Goal: Check status: Check status

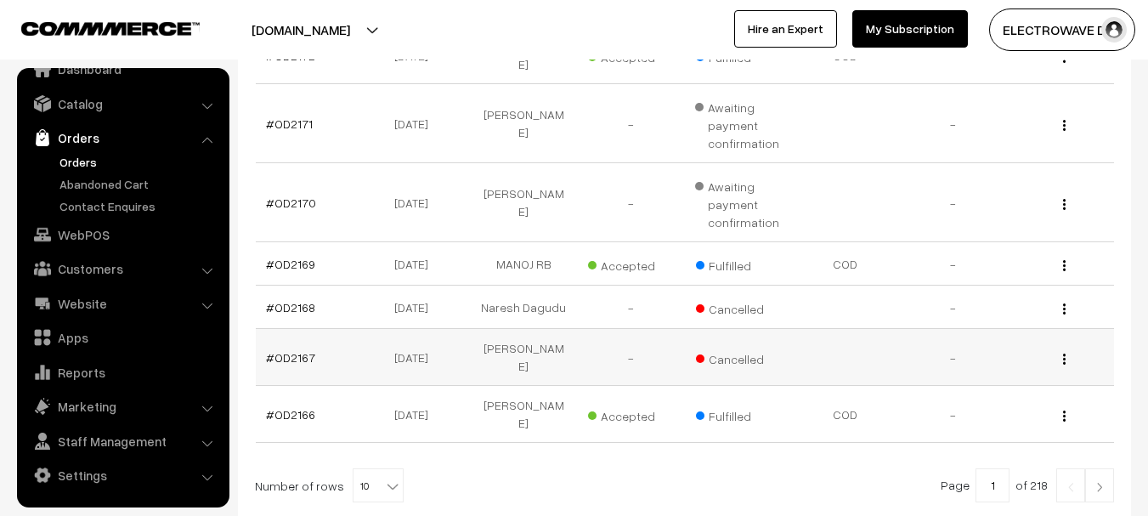
scroll to position [595, 0]
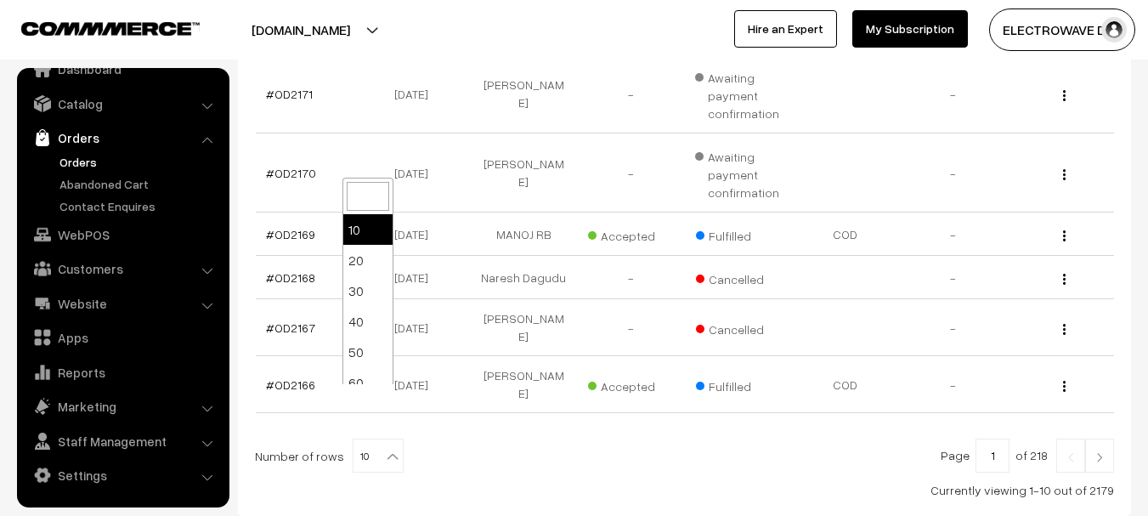
click at [384, 448] on b at bounding box center [392, 456] width 17 height 17
select select "30"
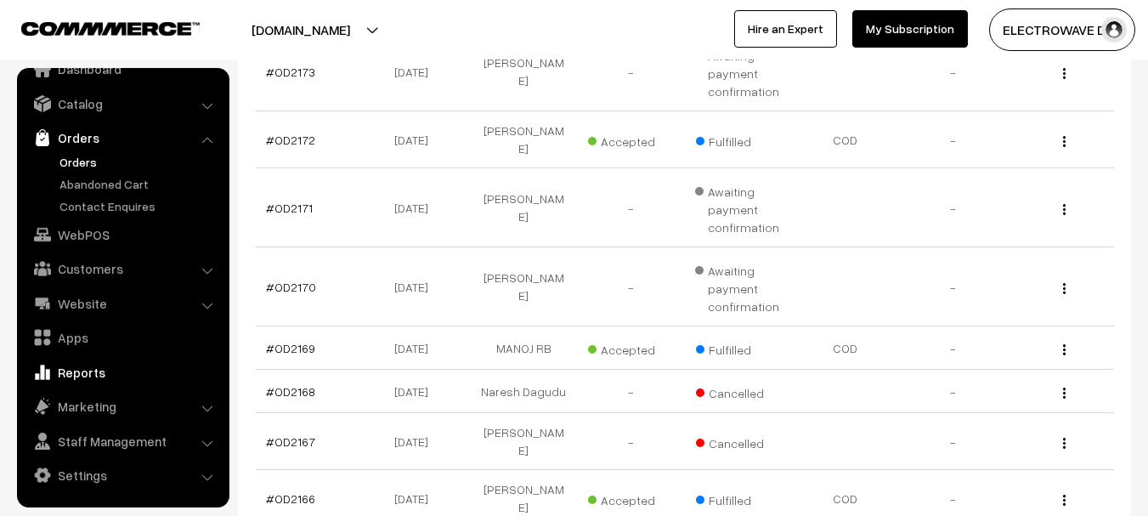
scroll to position [510, 0]
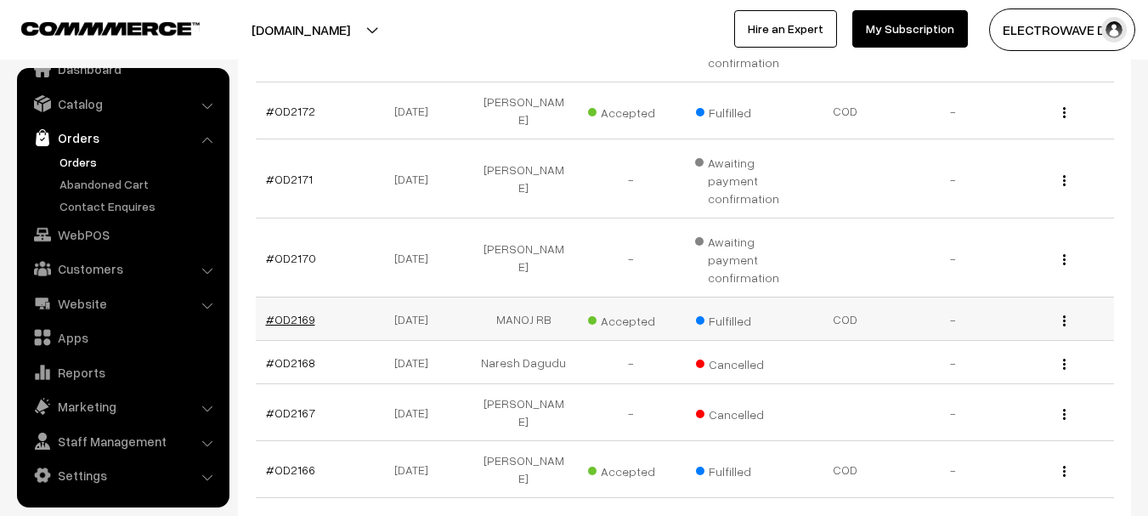
click at [296, 312] on link "#OD2169" at bounding box center [290, 319] width 49 height 14
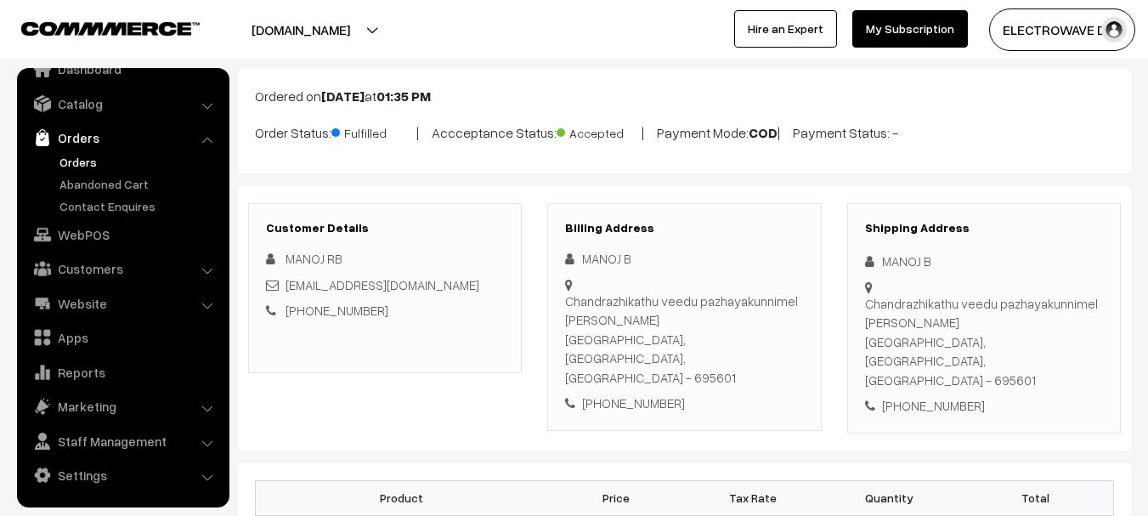
scroll to position [85, 0]
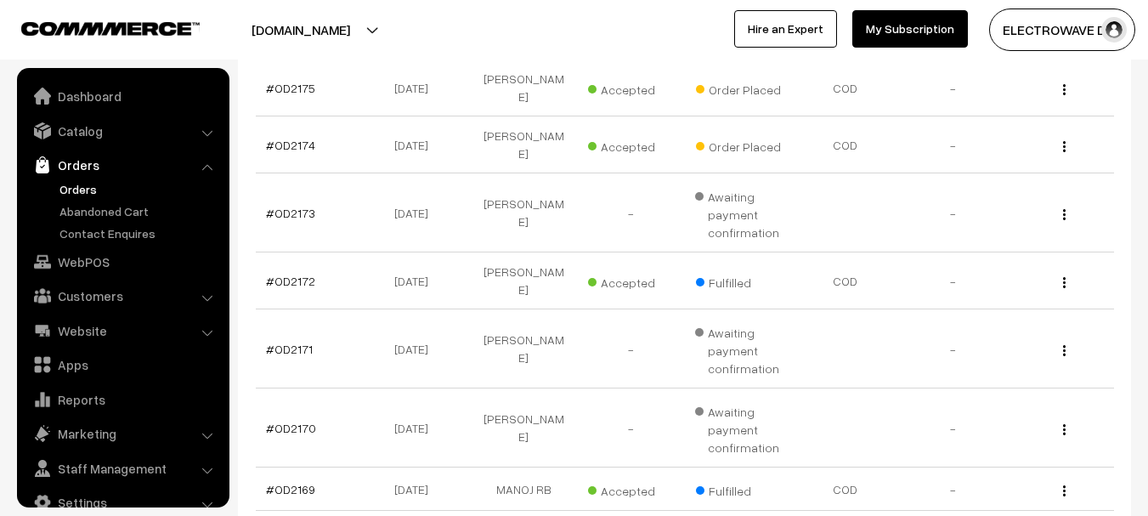
scroll to position [27, 0]
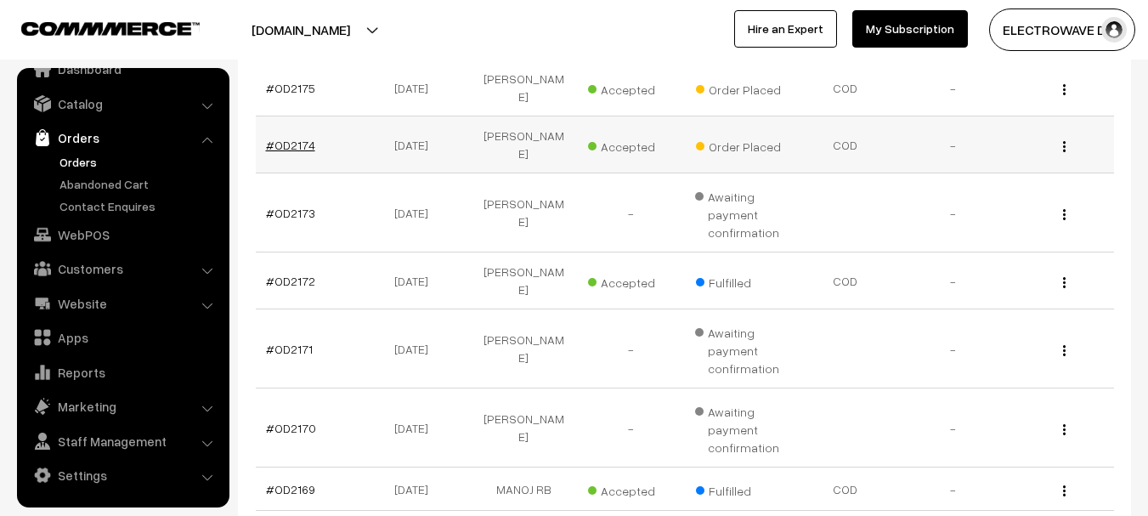
click at [292, 138] on link "#OD2174" at bounding box center [290, 145] width 49 height 14
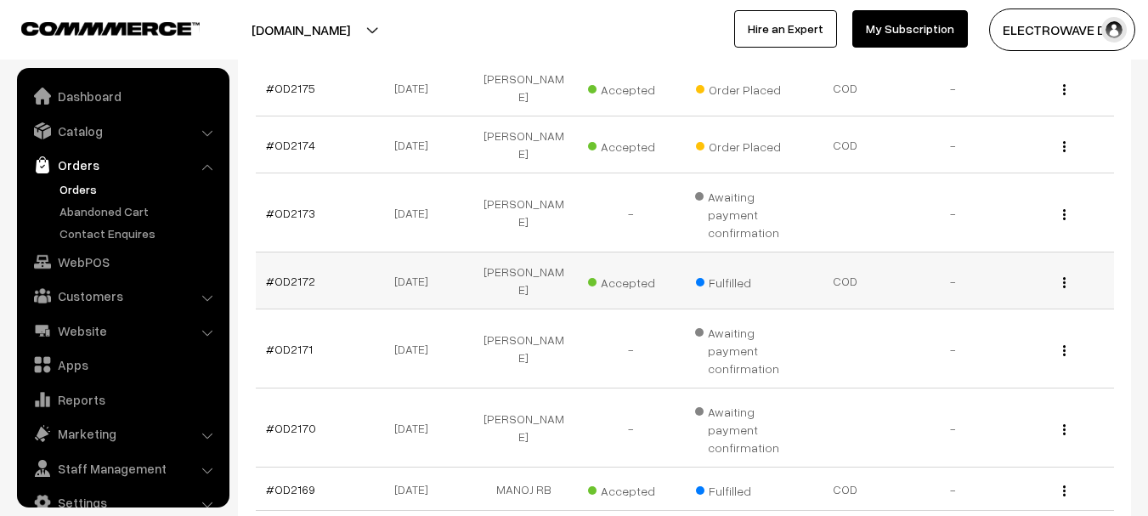
scroll to position [27, 0]
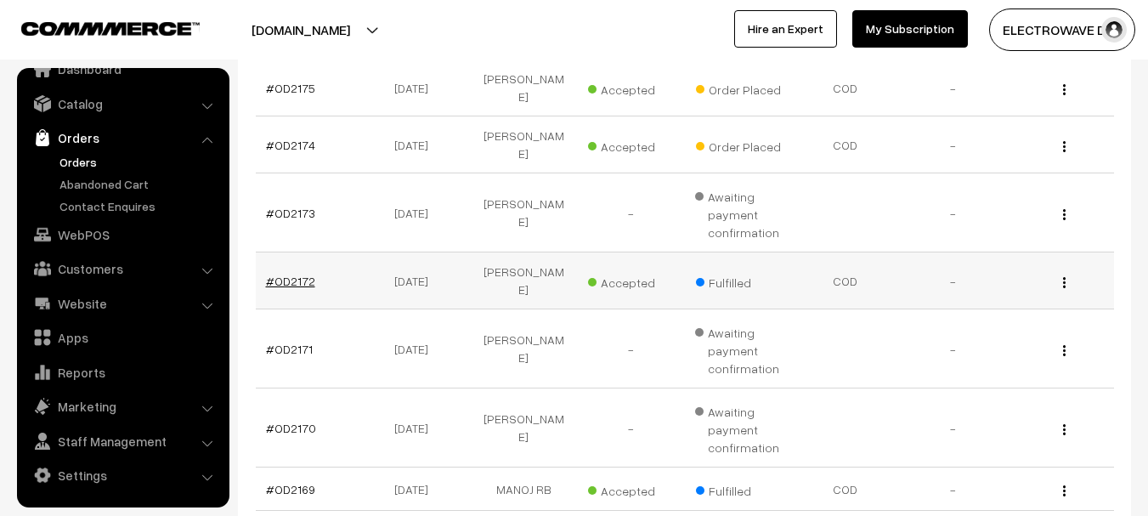
click at [295, 274] on link "#OD2172" at bounding box center [290, 281] width 49 height 14
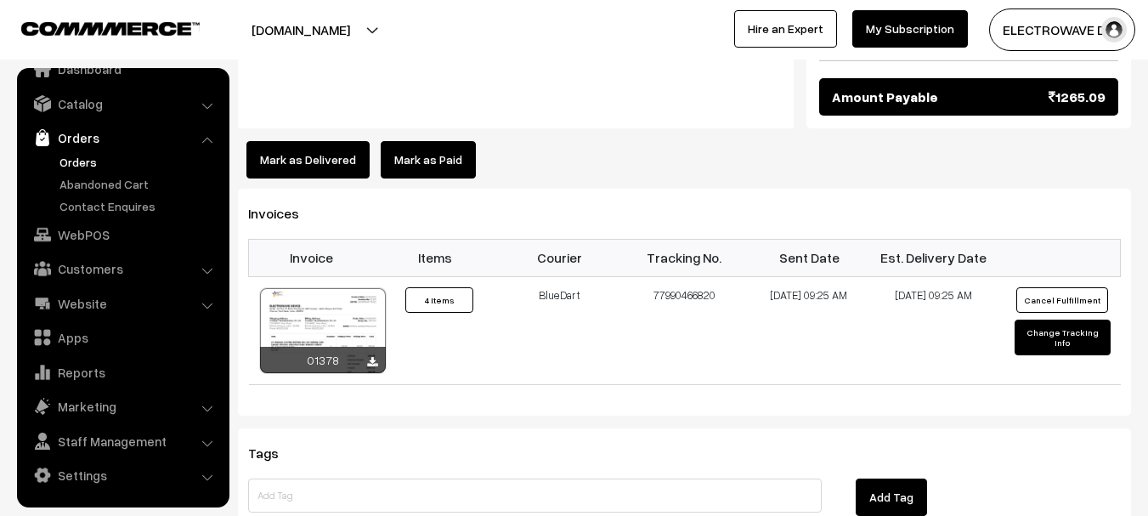
scroll to position [1020, 0]
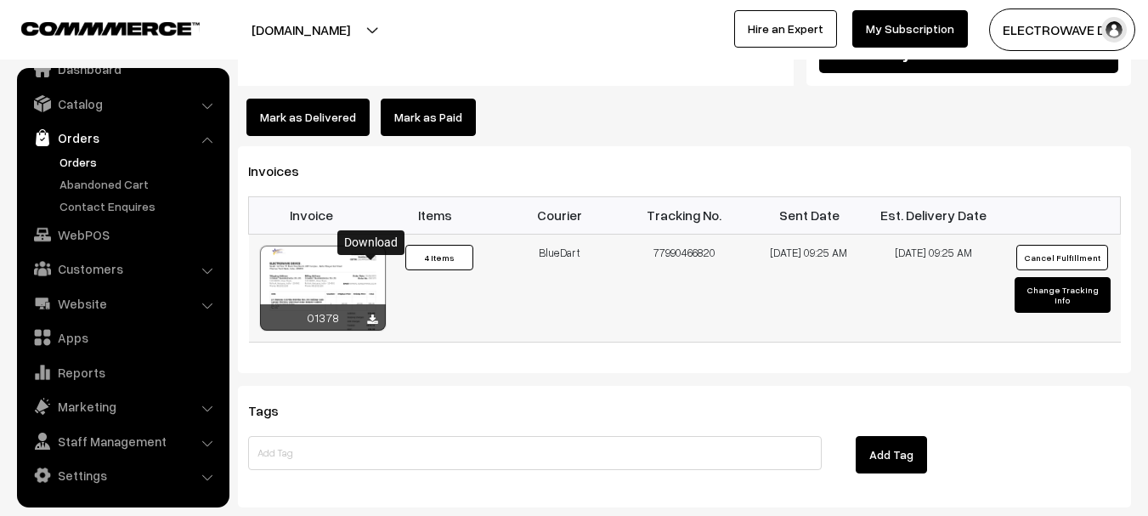
click at [372, 314] on icon at bounding box center [372, 319] width 10 height 11
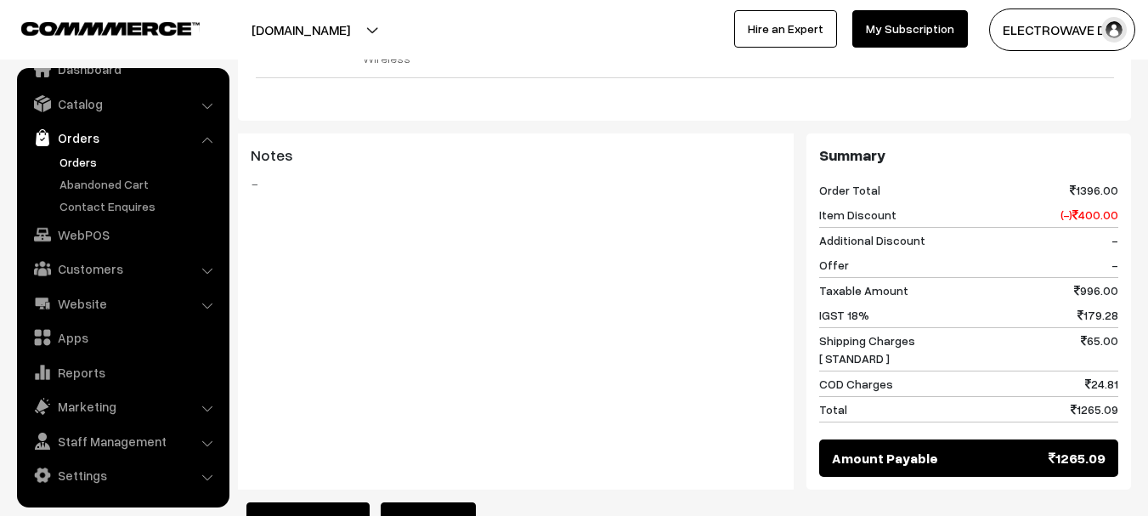
scroll to position [340, 0]
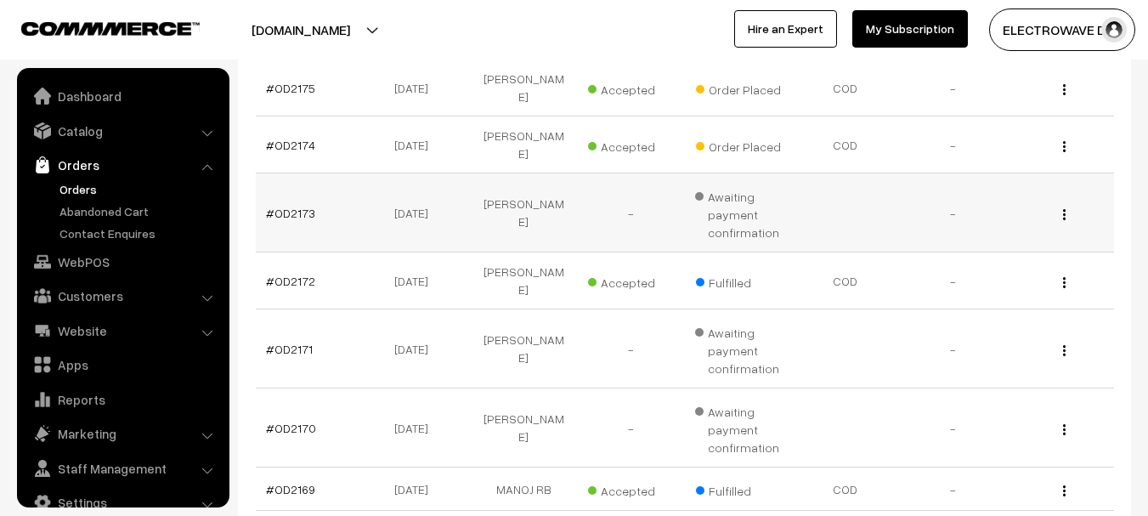
scroll to position [27, 0]
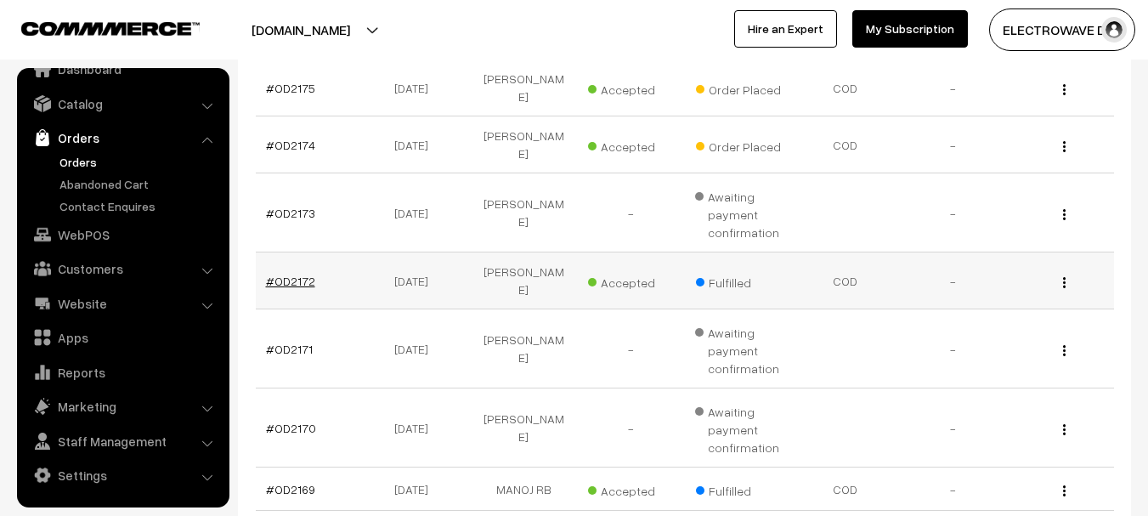
click at [302, 274] on link "#OD2172" at bounding box center [290, 281] width 49 height 14
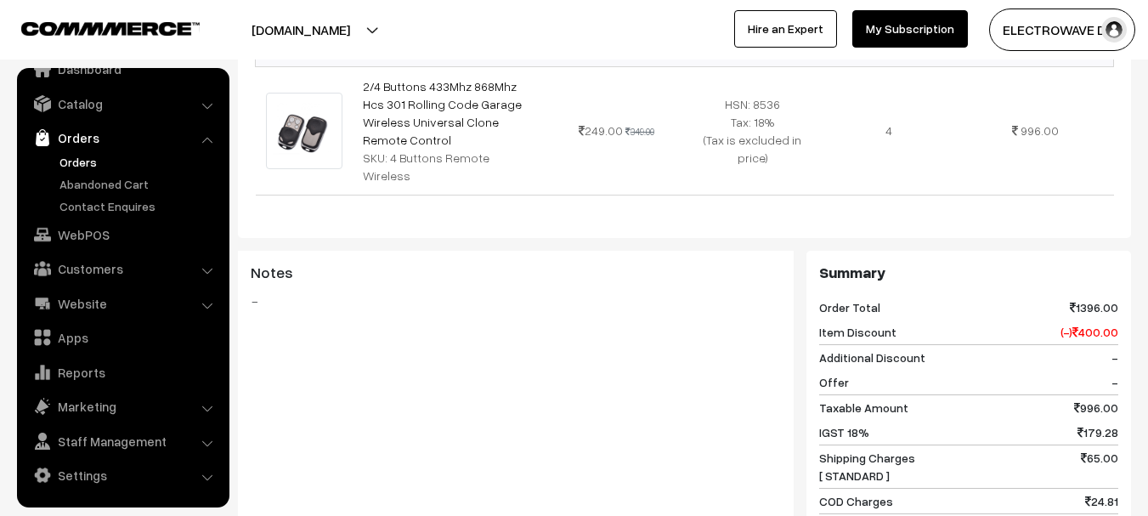
scroll to position [340, 0]
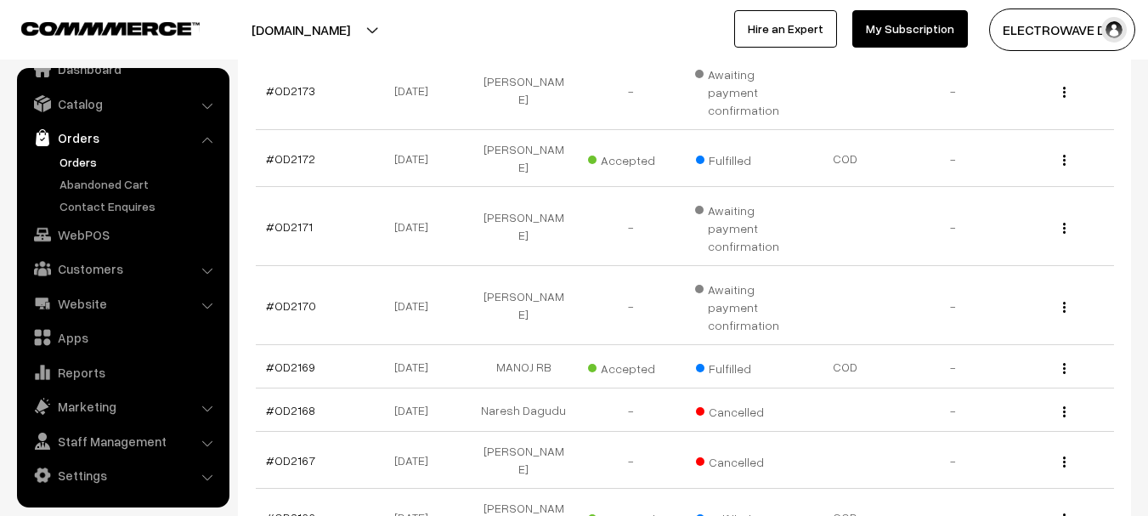
scroll to position [510, 0]
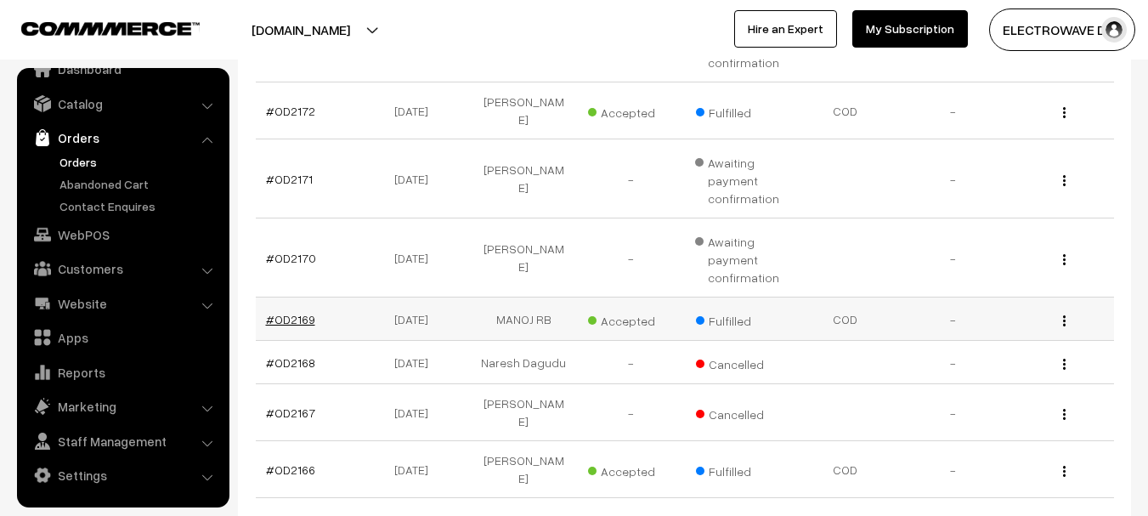
click at [299, 312] on link "#OD2169" at bounding box center [290, 319] width 49 height 14
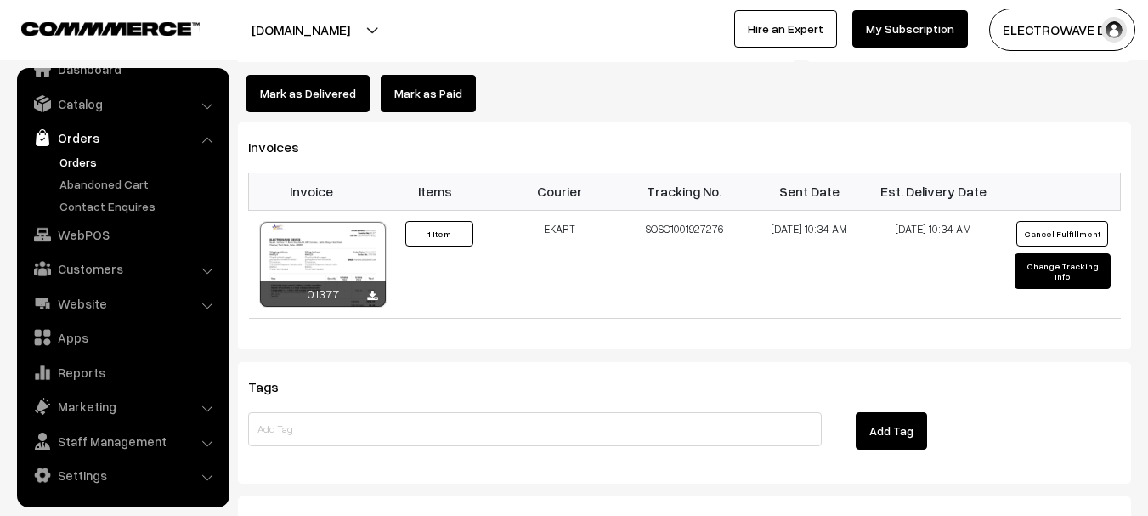
scroll to position [1105, 0]
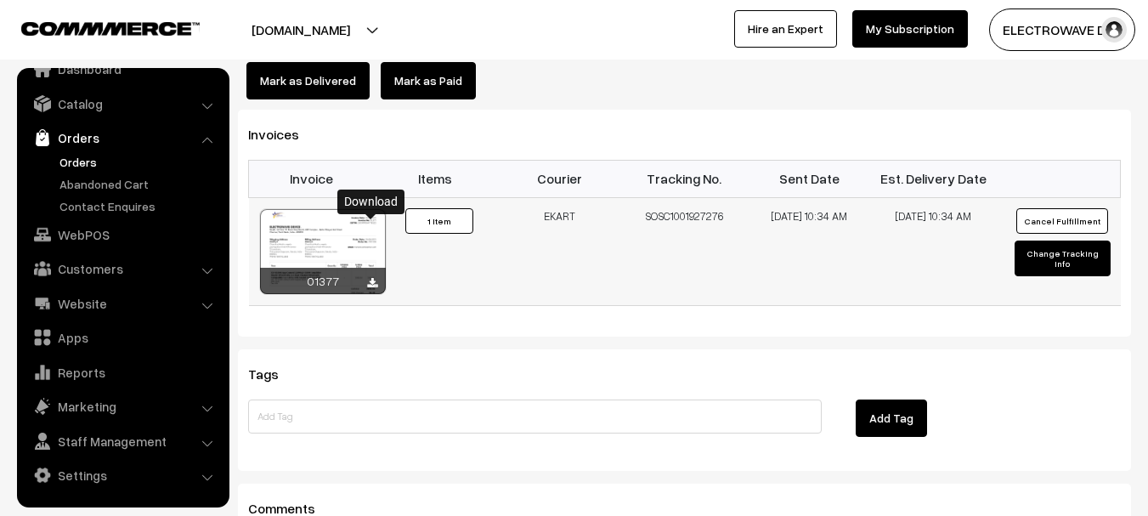
click at [375, 278] on icon at bounding box center [372, 283] width 10 height 11
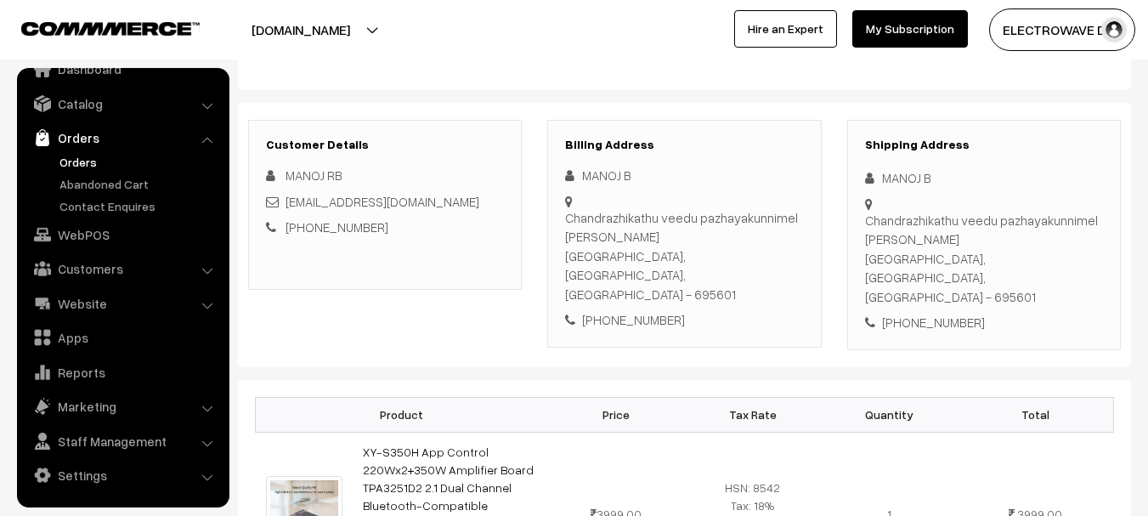
scroll to position [170, 0]
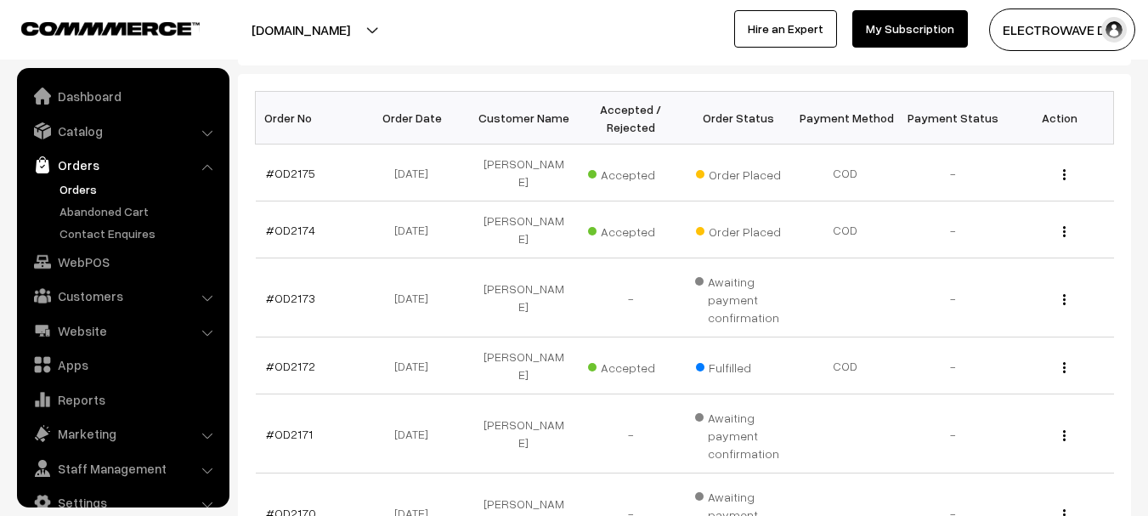
scroll to position [27, 0]
